Goal: Complete application form: Complete application form

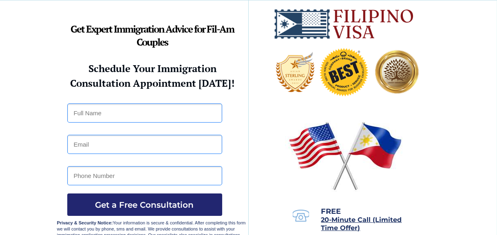
click at [124, 123] on div at bounding box center [248, 123] width 383 height 247
click at [138, 106] on input "text" at bounding box center [144, 113] width 155 height 19
click at [115, 114] on input "teresita perea" at bounding box center [144, 113] width 155 height 19
type input "Teresita Perea"
click at [132, 147] on input "email" at bounding box center [144, 144] width 155 height 19
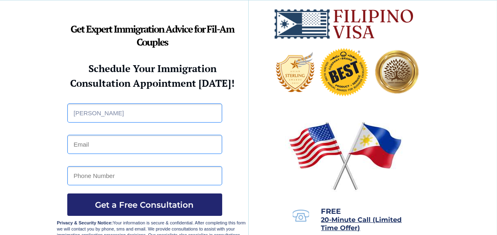
click at [105, 141] on input "email" at bounding box center [144, 144] width 155 height 19
click at [107, 143] on input "email" at bounding box center [144, 144] width 155 height 19
click at [106, 144] on input "email" at bounding box center [144, 144] width 155 height 19
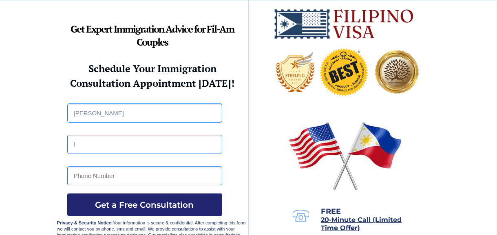
drag, startPoint x: 106, startPoint y: 144, endPoint x: 75, endPoint y: 141, distance: 31.1
click at [75, 141] on input "l" at bounding box center [144, 144] width 155 height 19
click at [81, 145] on input "l" at bounding box center [144, 144] width 155 height 19
type input "l"
type input ";"
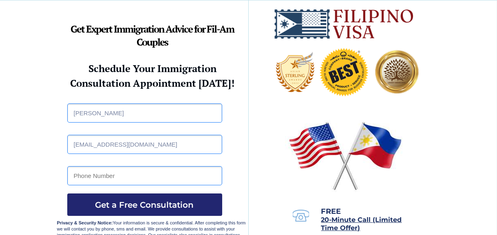
type input "lewisbacorro90@gmail.com"
click at [147, 178] on input "tel" at bounding box center [144, 175] width 155 height 19
type input "0961"
click at [128, 110] on input "Teresita Perea" at bounding box center [144, 113] width 155 height 19
click at [130, 117] on input "Teresita Perea" at bounding box center [144, 113] width 155 height 19
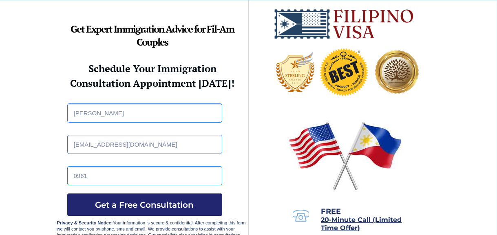
type input "Teresita Perea Verano"
click at [124, 173] on input "0961" at bounding box center [144, 175] width 155 height 19
type input "09610909560"
click at [140, 201] on span "Get a Free Consultation" at bounding box center [144, 205] width 155 height 10
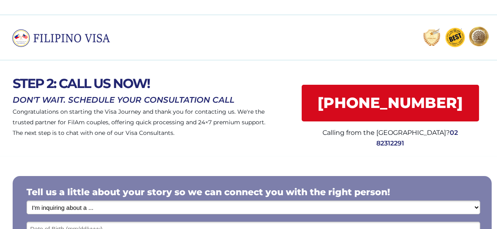
scroll to position [68, 0]
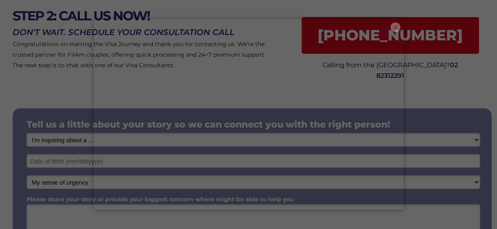
click at [394, 22] on button "×" at bounding box center [396, 27] width 10 height 10
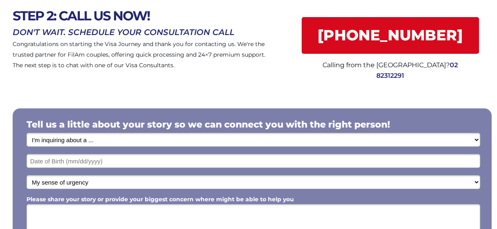
click at [119, 141] on select "I'm inquiring about a ... I don't know or other services Retirement Visa for Th…" at bounding box center [254, 140] width 454 height 14
click at [0, 91] on html "STEP 2: CALL US NOW! Congratulations on starting the Visa Journey and thank you…" at bounding box center [248, 46] width 497 height 229
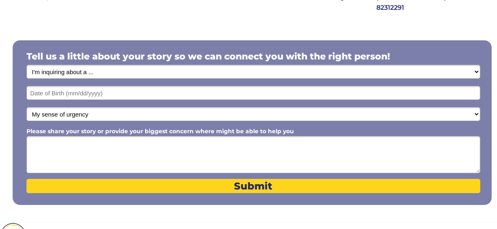
click at [150, 71] on select "I'm inquiring about a ... I don't know or other services Retirement Visa for Th…" at bounding box center [254, 72] width 454 height 14
select select "1801"
click at [27, 66] on select "I'm inquiring about a ... I don't know or other services Retirement Visa for Th…" at bounding box center [254, 72] width 454 height 14
click at [80, 92] on input "text" at bounding box center [254, 93] width 454 height 14
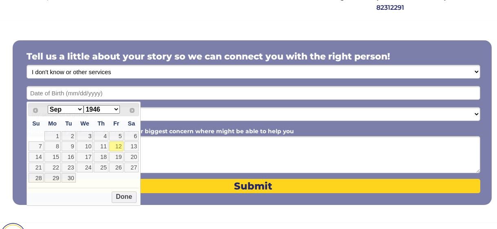
click at [104, 71] on select "I'm inquiring about a ... I don't know or other services Retirement Visa for Th…" at bounding box center [254, 72] width 454 height 14
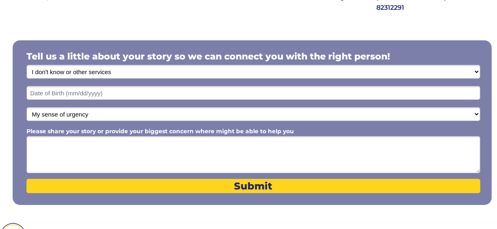
click at [27, 66] on select "I'm inquiring about a ... I don't know or other services Retirement Visa for Th…" at bounding box center [254, 72] width 454 height 14
click at [75, 73] on select "I'm inquiring about a ... I don't know or other services Retirement Visa for Th…" at bounding box center [254, 72] width 454 height 14
click at [56, 70] on select "I'm inquiring about a ... I don't know or other services Retirement Visa for Th…" at bounding box center [254, 72] width 454 height 14
click at [27, 66] on select "I'm inquiring about a ... I don't know or other services Retirement Visa for Th…" at bounding box center [254, 72] width 454 height 14
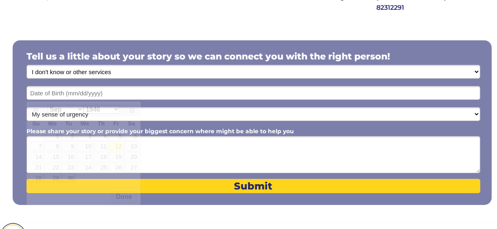
click at [84, 93] on input "text" at bounding box center [254, 93] width 454 height 14
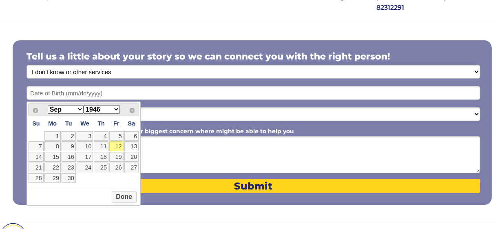
click at [109, 107] on select "1946 1947 1948 1949 1950 1951 1952 1953 1954 1955 1956 1957 1958 1959 1960 1961…" at bounding box center [102, 109] width 36 height 9
click at [64, 107] on select "Jan Feb Mar Apr May Jun [DATE] Aug Sep Oct Nov Dec" at bounding box center [66, 109] width 36 height 9
click at [67, 131] on table "Su Mo Tu We Th Fr Sa 1 2 3 4 5 6 7 8 9 10 11 12 13 14 15 16 17 18 19 20 21 22 2…" at bounding box center [83, 149] width 111 height 67
click at [69, 134] on link "1" at bounding box center [69, 136] width 14 height 10
type input "[DATE]"
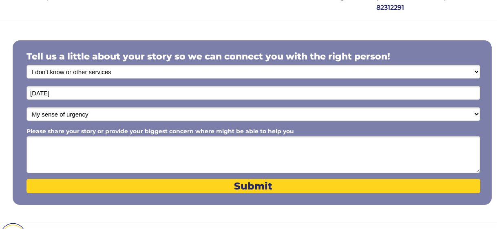
click at [76, 115] on select "My sense of urgency Low Priority - I'm just looking Medium High Priority - I ne…" at bounding box center [254, 114] width 454 height 14
click at [27, 108] on select "My sense of urgency Low Priority - I'm just looking Medium High Priority - I ne…" at bounding box center [254, 114] width 454 height 14
click at [87, 115] on select "My sense of urgency Low Priority - I'm just looking Medium High Priority - I ne…" at bounding box center [254, 114] width 454 height 14
click at [27, 108] on select "My sense of urgency Low Priority - I'm just looking Medium High Priority - I ne…" at bounding box center [254, 114] width 454 height 14
click at [68, 149] on textarea "Please share your story or provide your biggest concern where might be able to …" at bounding box center [254, 154] width 454 height 37
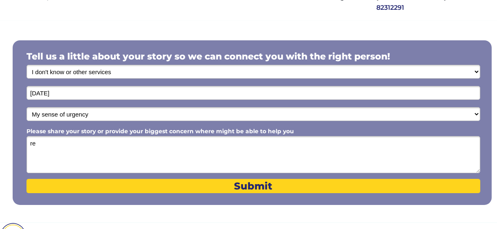
type textarea "r"
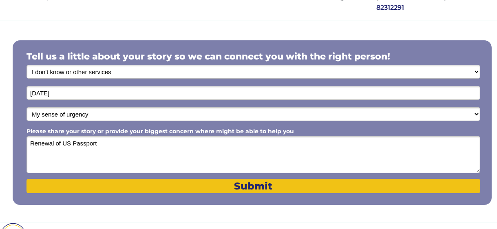
type textarea "Renewal of US Passport"
click at [242, 184] on span "Submit" at bounding box center [254, 186] width 454 height 12
